Goal: Task Accomplishment & Management: Use online tool/utility

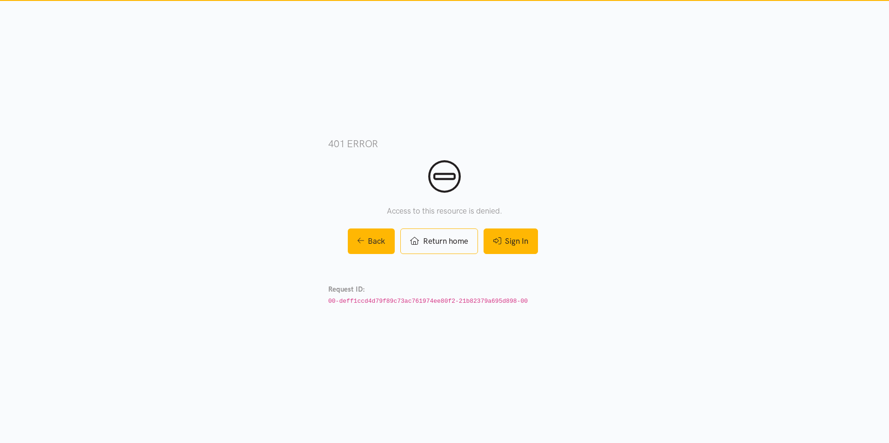
click at [538, 241] on link "Sign In" at bounding box center [510, 242] width 54 height 26
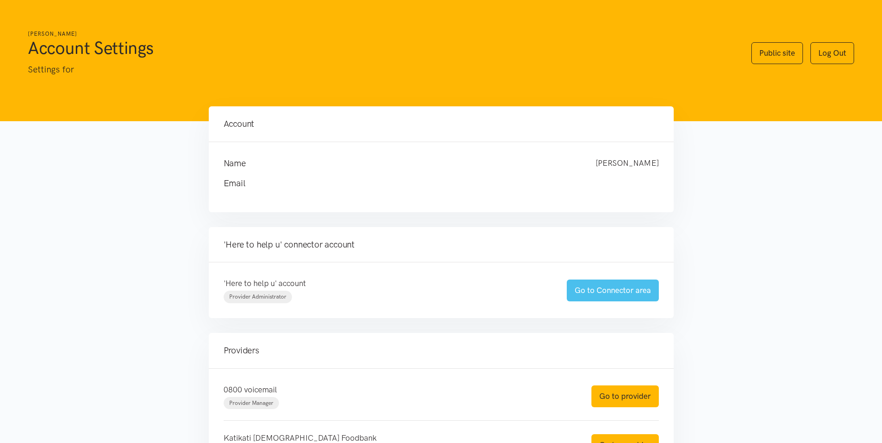
click at [607, 292] on link "Go to Connector area" at bounding box center [613, 291] width 92 height 22
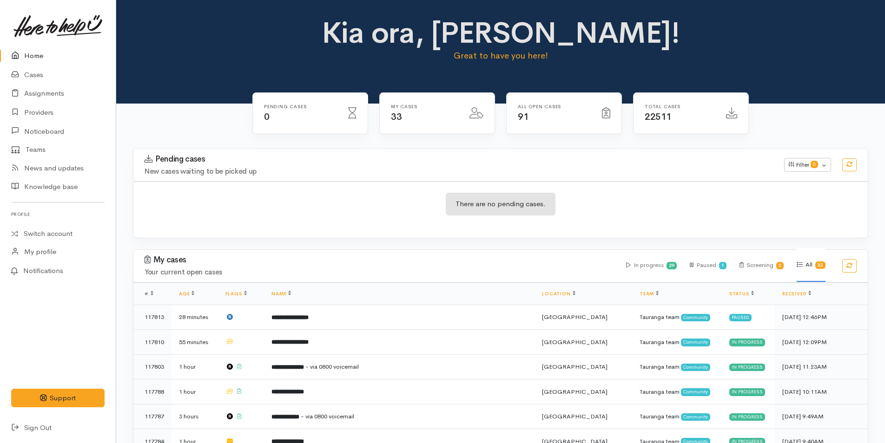
click at [46, 44] on link at bounding box center [57, 26] width 93 height 41
click at [20, 52] on icon at bounding box center [17, 56] width 13 height 12
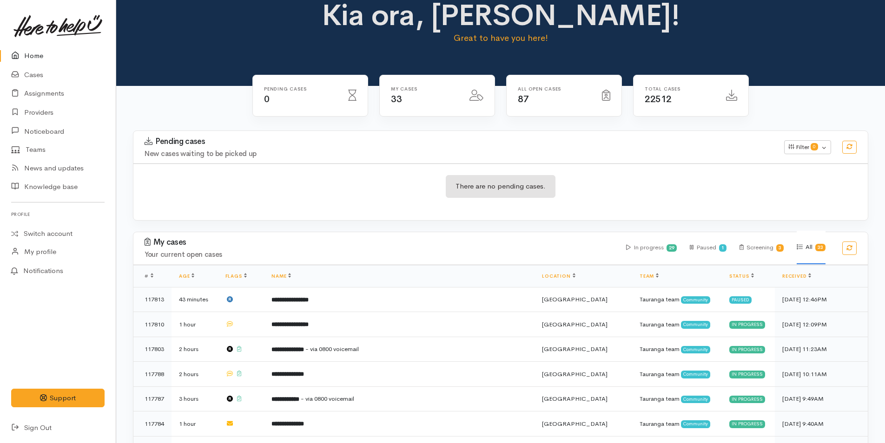
scroll to position [372, 0]
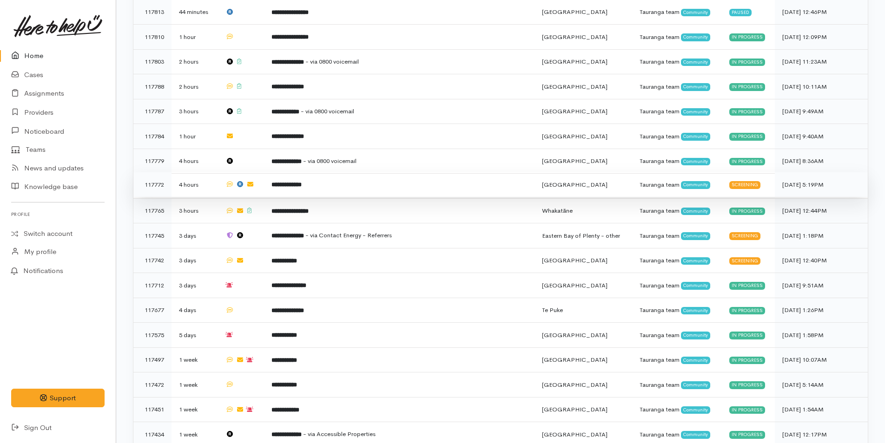
scroll to position [279, 0]
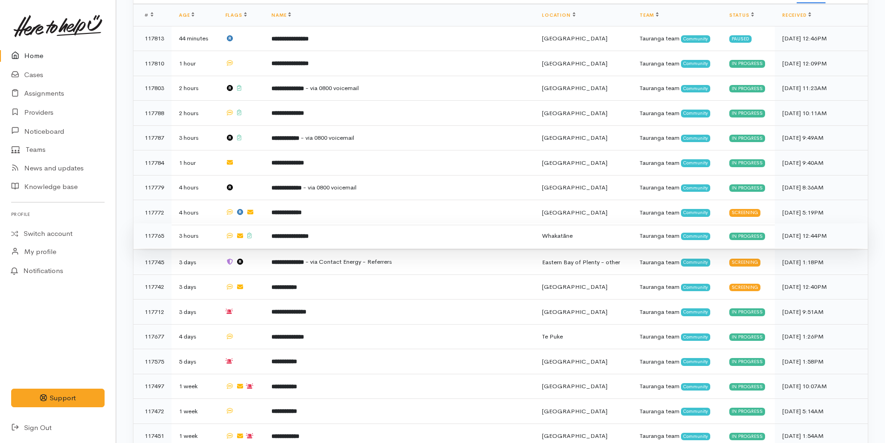
click at [305, 233] on b "**********" at bounding box center [289, 236] width 37 height 6
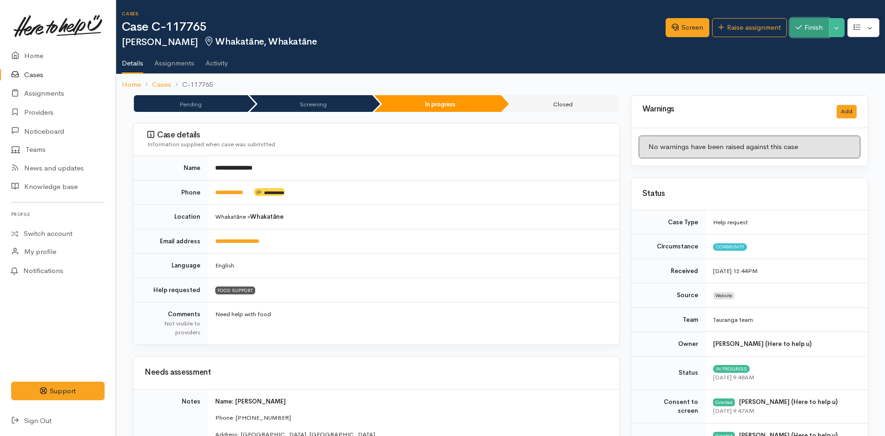
click at [805, 34] on button "Finish" at bounding box center [809, 27] width 39 height 19
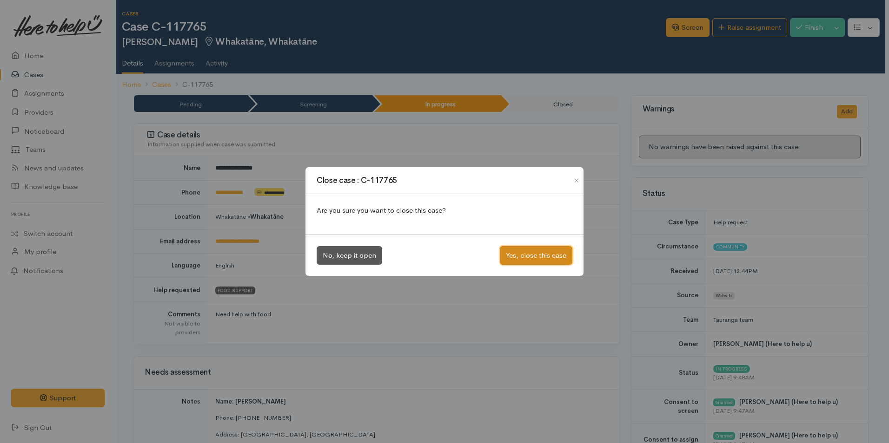
click at [520, 255] on button "Yes, close this case" at bounding box center [536, 255] width 73 height 19
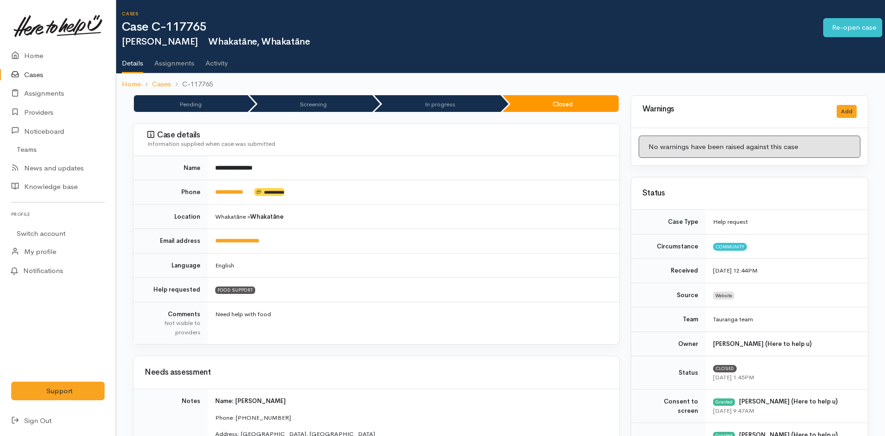
click at [38, 45] on link at bounding box center [57, 26] width 93 height 41
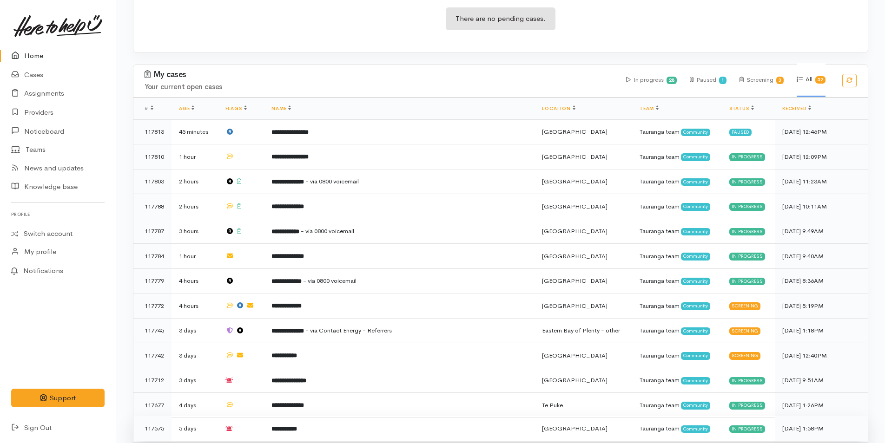
scroll to position [279, 0]
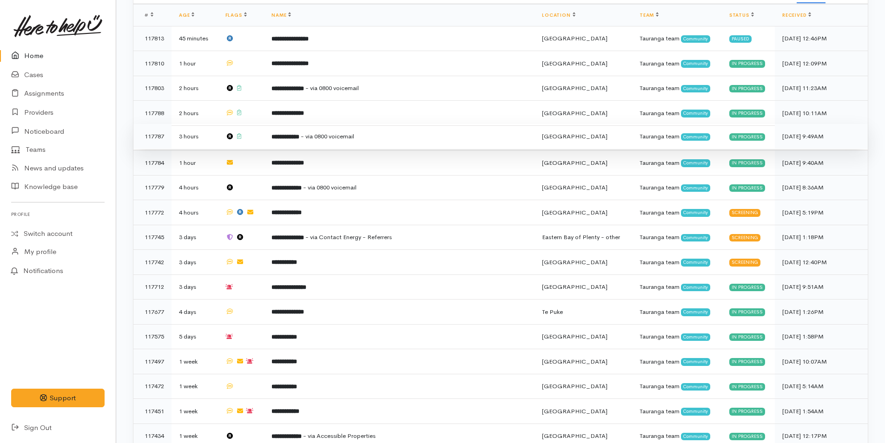
click at [337, 132] on span "- via 0800 voicemail" at bounding box center [327, 136] width 53 height 8
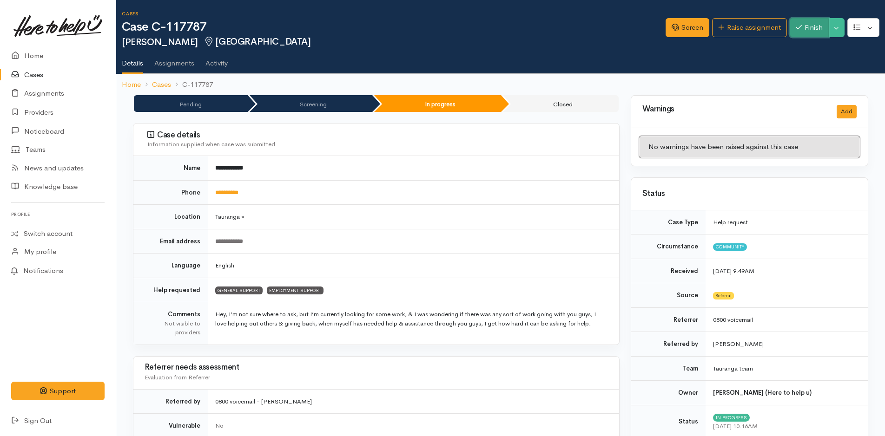
click at [796, 34] on button "Finish" at bounding box center [809, 27] width 39 height 19
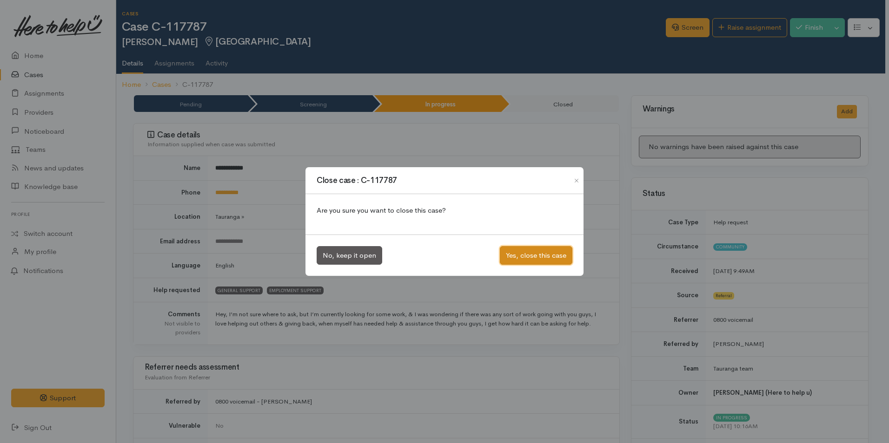
click at [556, 262] on button "Yes, close this case" at bounding box center [536, 255] width 73 height 19
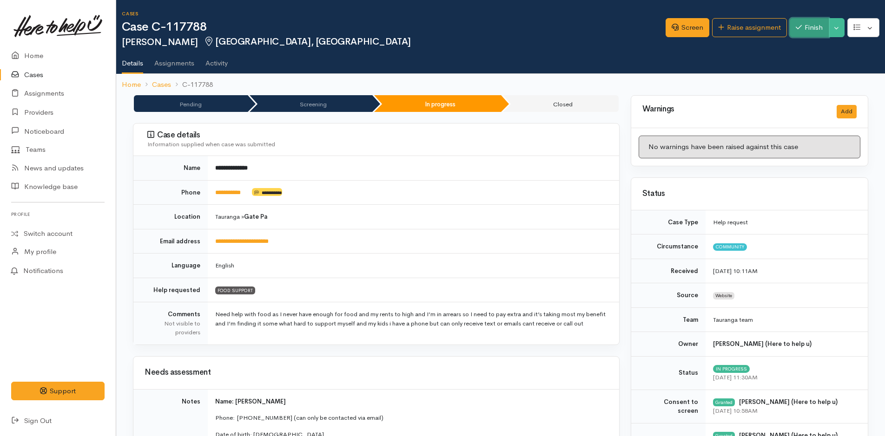
click at [794, 31] on button "Finish" at bounding box center [809, 27] width 39 height 19
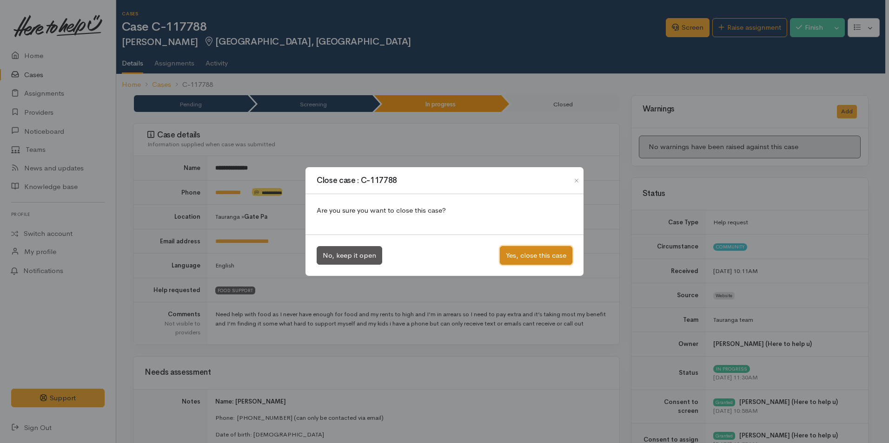
click at [532, 254] on button "Yes, close this case" at bounding box center [536, 255] width 73 height 19
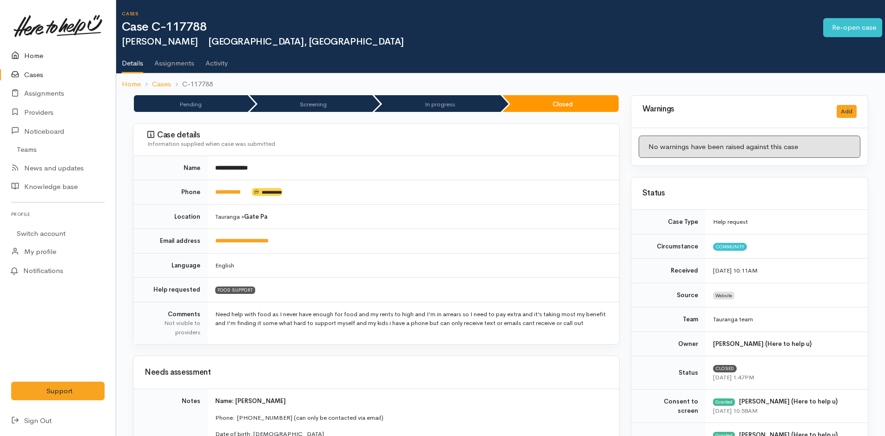
click at [29, 53] on link "Home" at bounding box center [58, 55] width 116 height 19
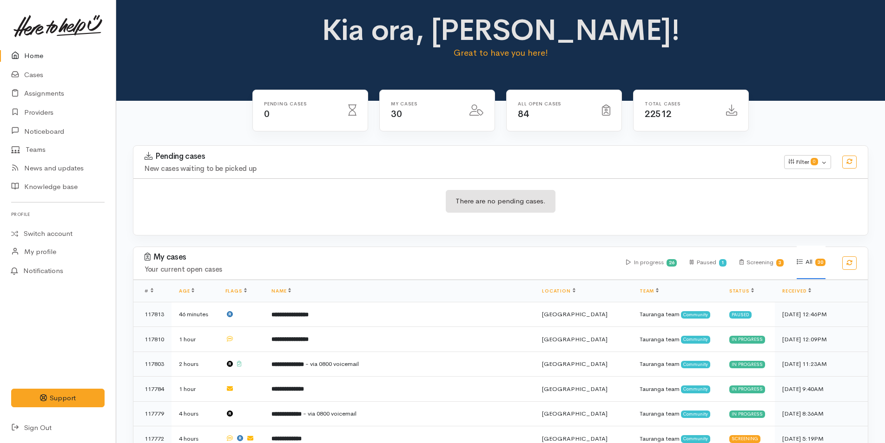
scroll to position [325, 0]
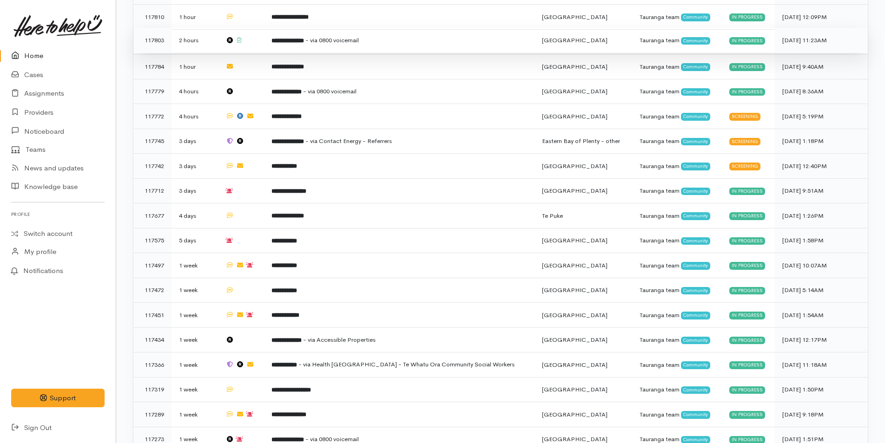
click at [325, 47] on td "**********" at bounding box center [399, 40] width 271 height 25
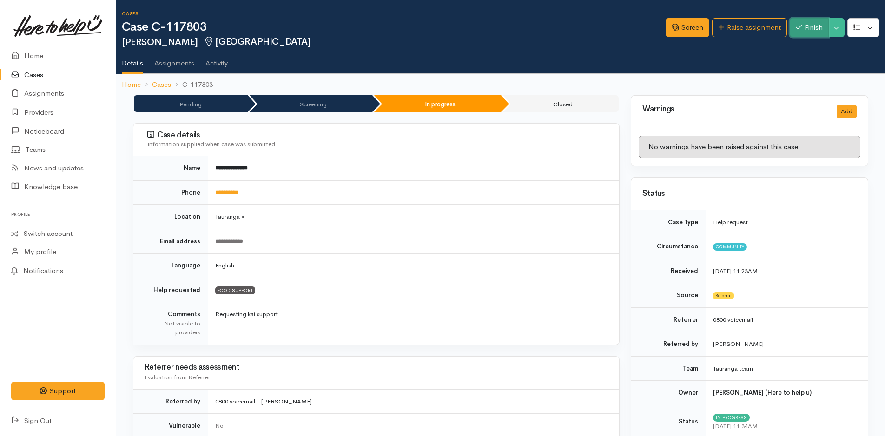
click at [816, 25] on button "Finish" at bounding box center [809, 27] width 39 height 19
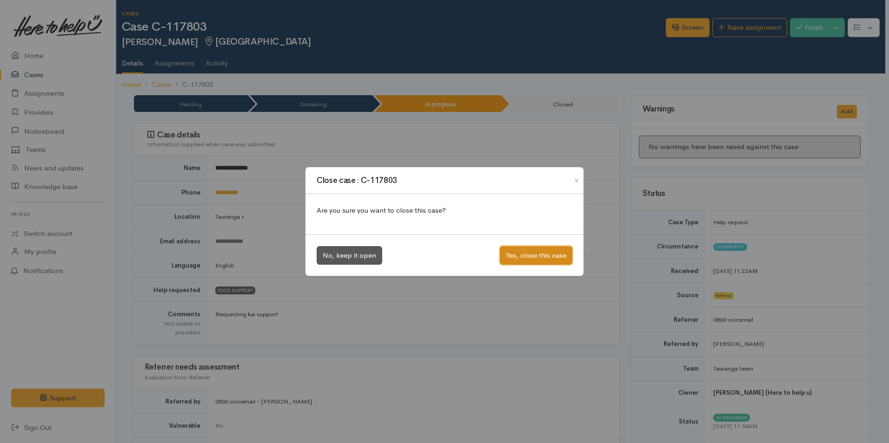
click at [517, 255] on button "Yes, close this case" at bounding box center [536, 255] width 73 height 19
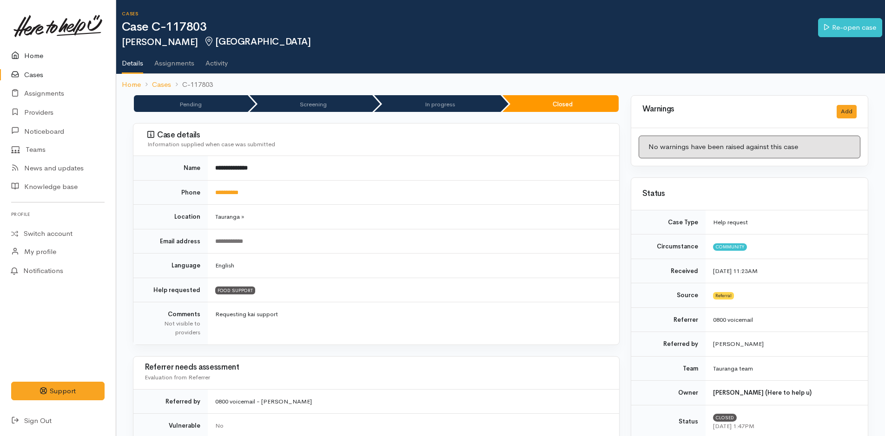
click at [28, 53] on link "Home" at bounding box center [58, 55] width 116 height 19
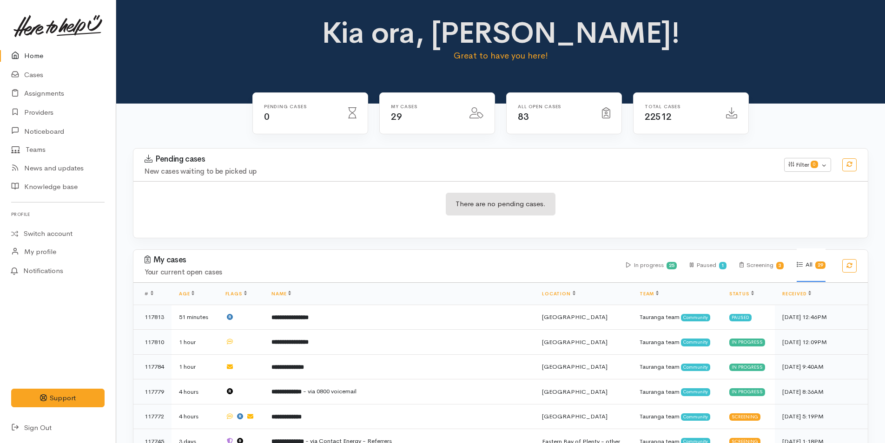
click at [45, 58] on link "Home" at bounding box center [58, 55] width 116 height 19
click at [44, 58] on link "Home" at bounding box center [58, 55] width 116 height 19
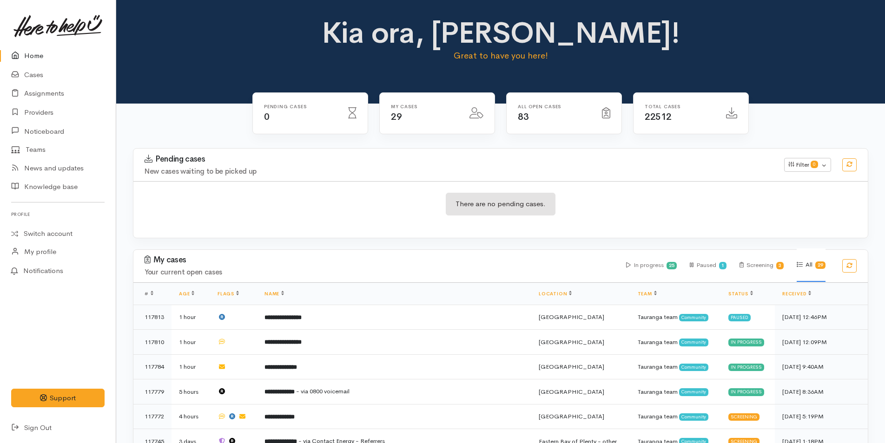
click at [30, 54] on link "Home" at bounding box center [58, 55] width 116 height 19
click at [32, 58] on link "Home" at bounding box center [58, 55] width 116 height 19
click at [43, 54] on link "Home" at bounding box center [58, 55] width 116 height 19
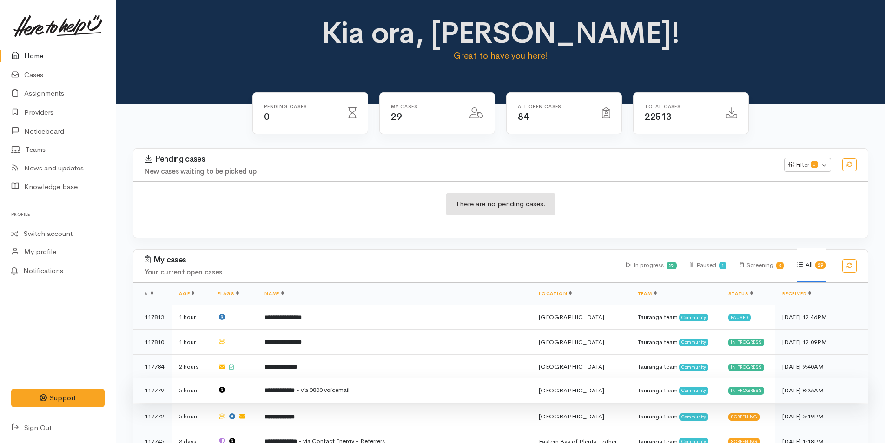
scroll to position [186, 0]
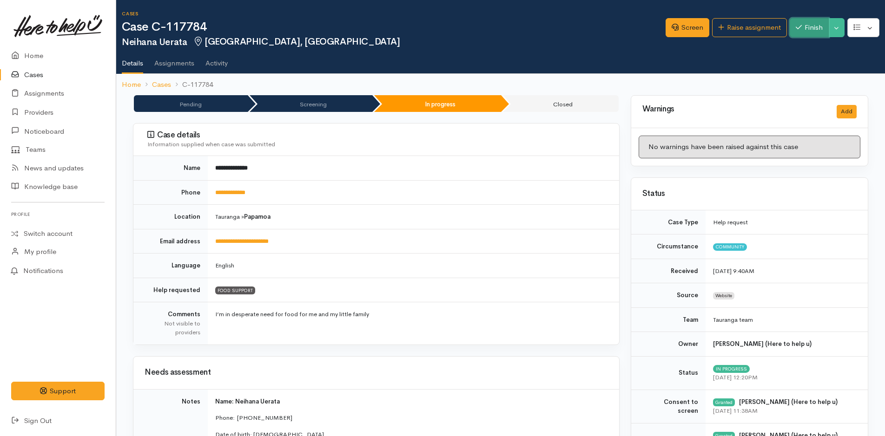
click at [808, 33] on button "Finish" at bounding box center [809, 27] width 39 height 19
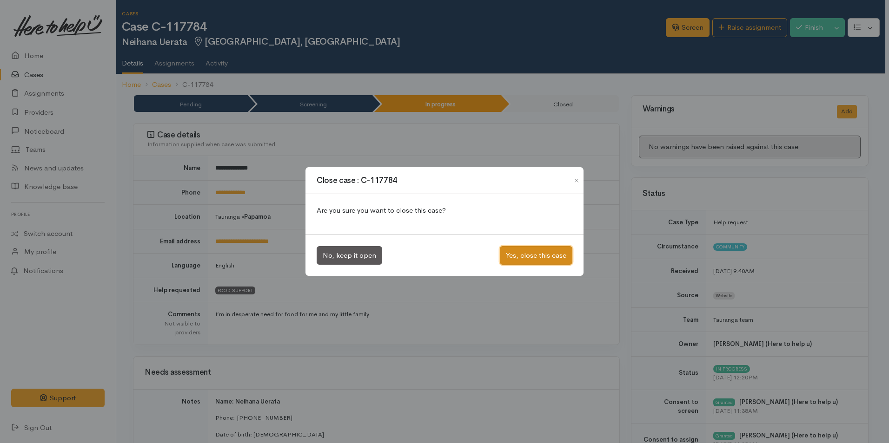
click at [521, 255] on button "Yes, close this case" at bounding box center [536, 255] width 73 height 19
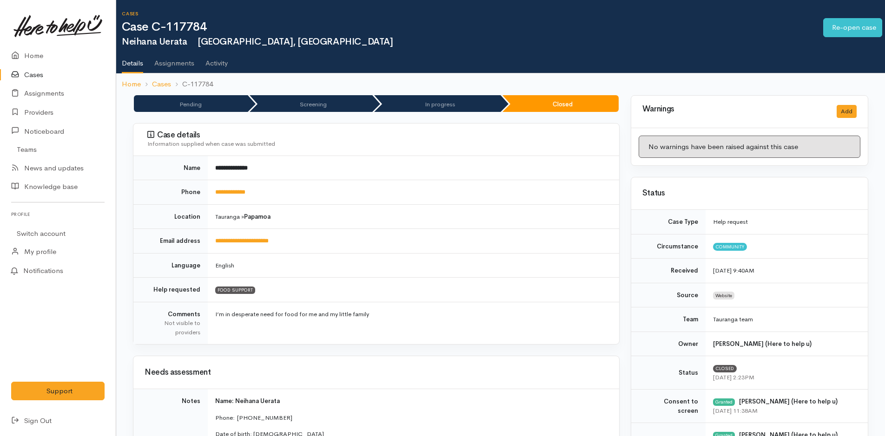
click at [31, 37] on link at bounding box center [57, 26] width 93 height 41
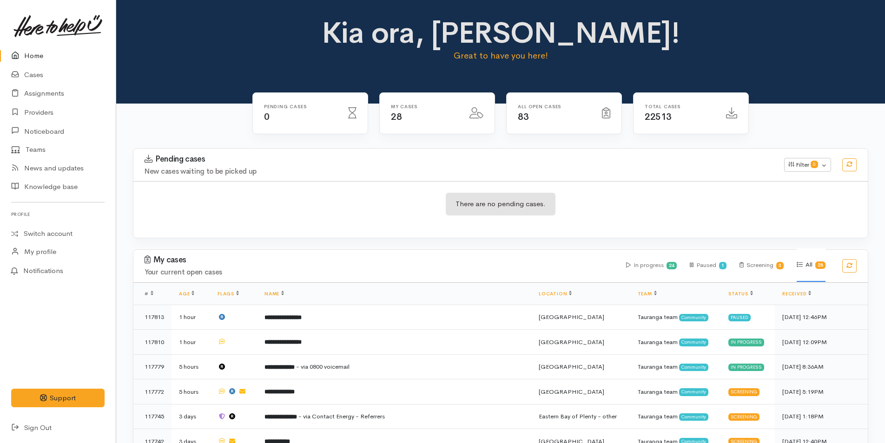
click at [44, 53] on link "Home" at bounding box center [58, 55] width 116 height 19
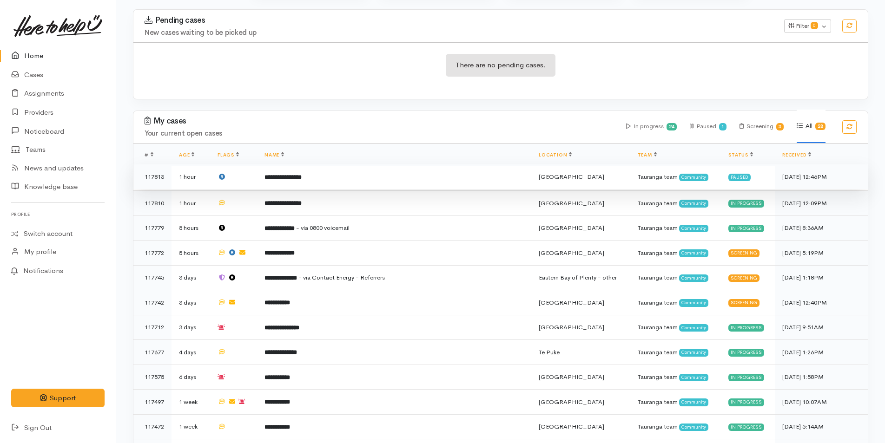
scroll to position [139, 0]
